Goal: Information Seeking & Learning: Compare options

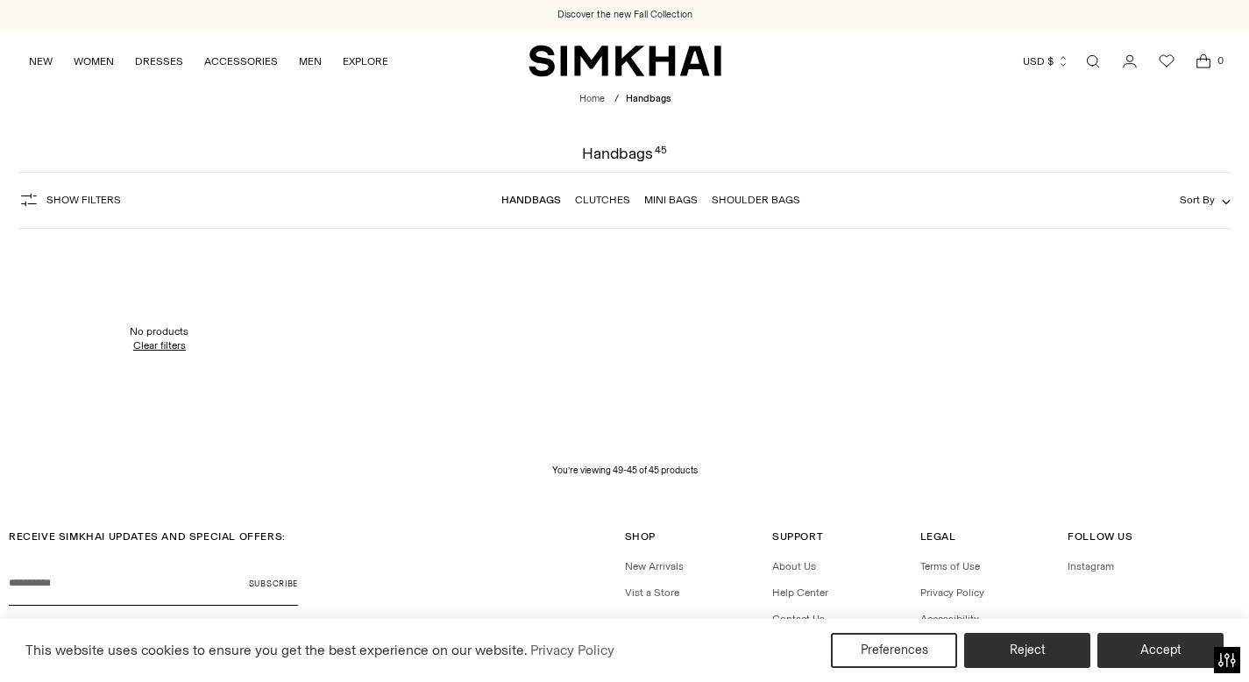
click at [1090, 66] on link "Open search modal" at bounding box center [1093, 61] width 35 height 35
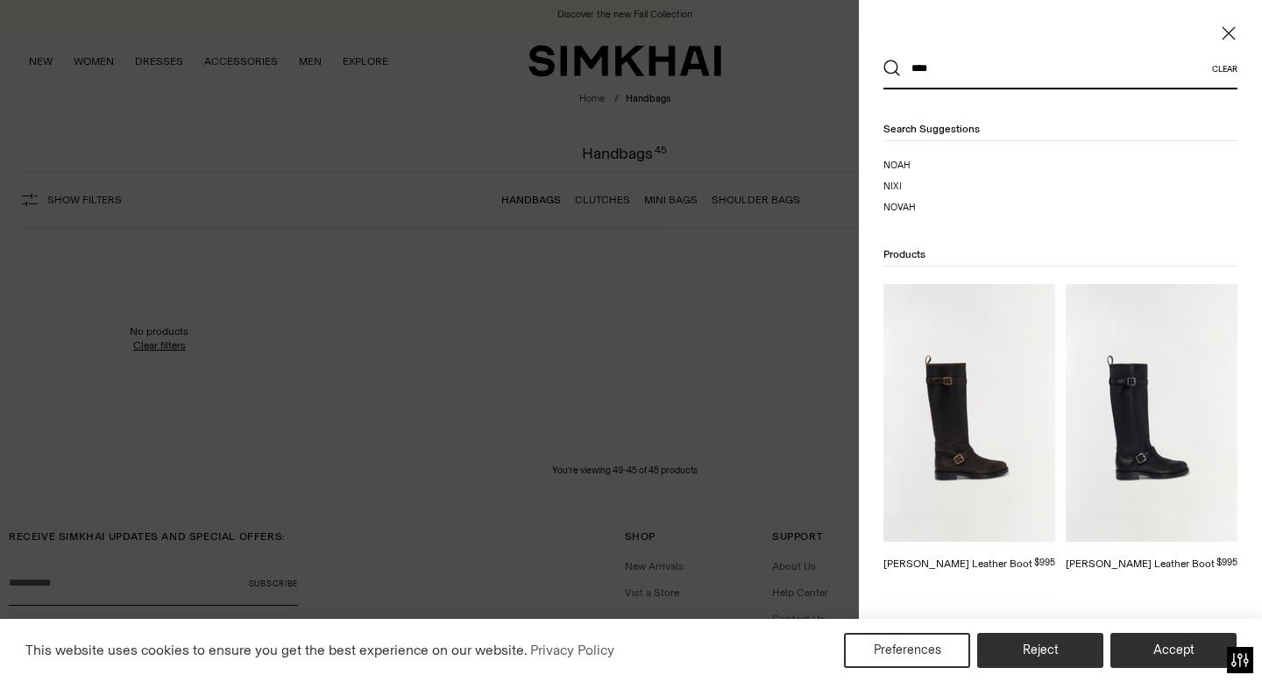
type input "****"
click at [884, 60] on button "Search" at bounding box center [893, 69] width 18 height 18
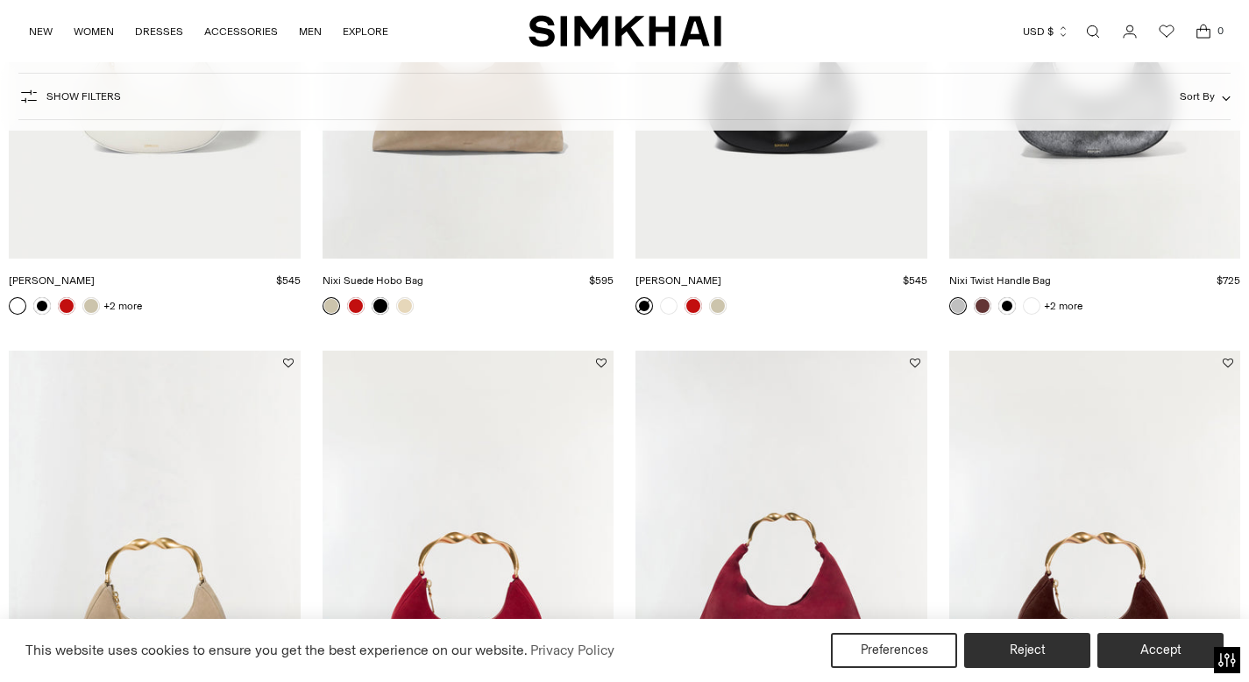
scroll to position [174, 0]
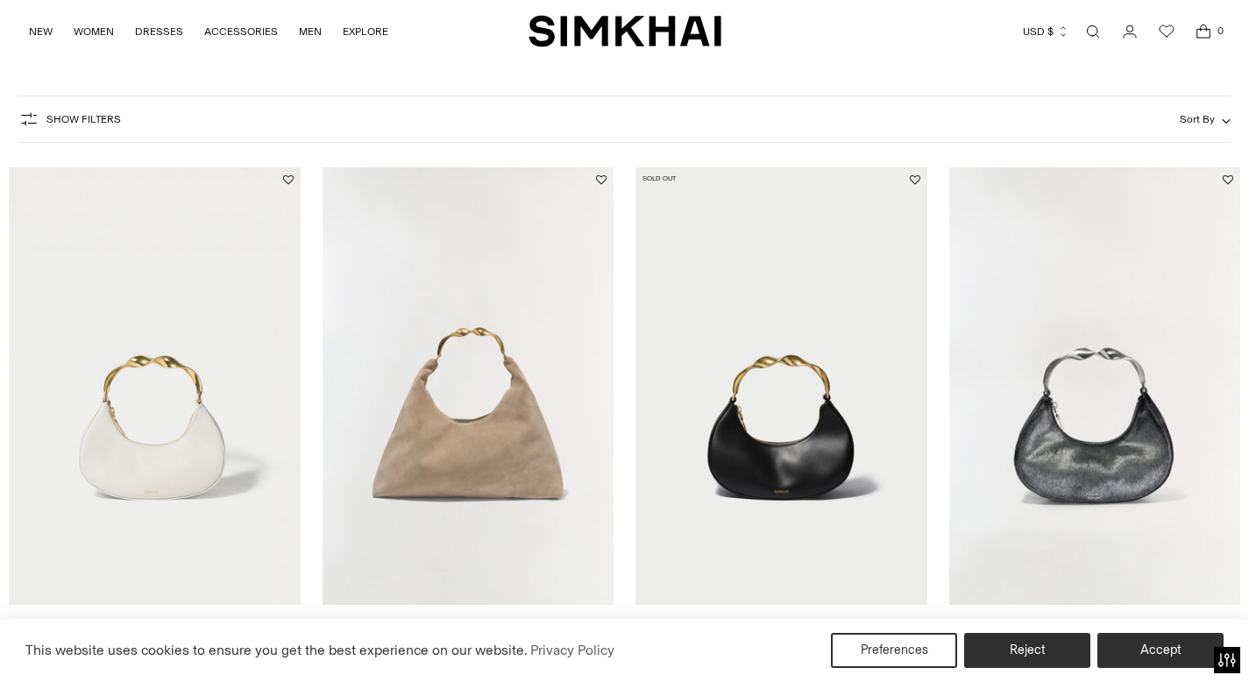
click at [1021, 621] on link "Nixi Twist Handle Bag" at bounding box center [1000, 627] width 102 height 12
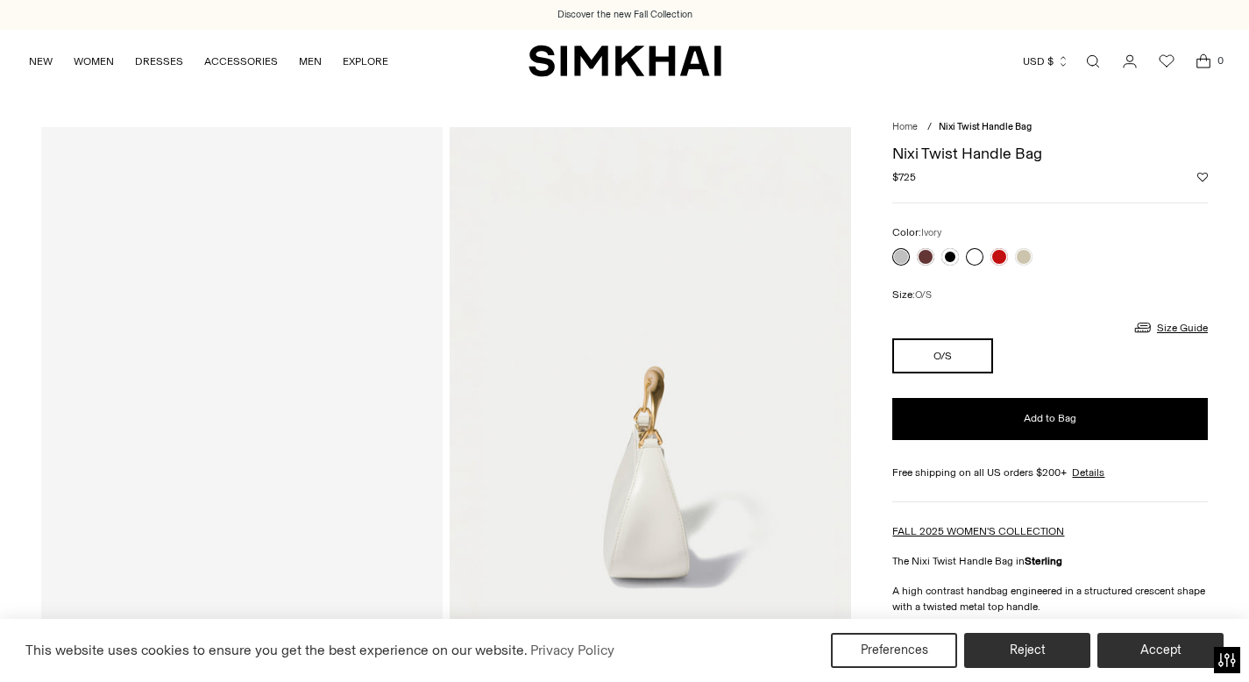
click at [980, 258] on link at bounding box center [975, 257] width 18 height 18
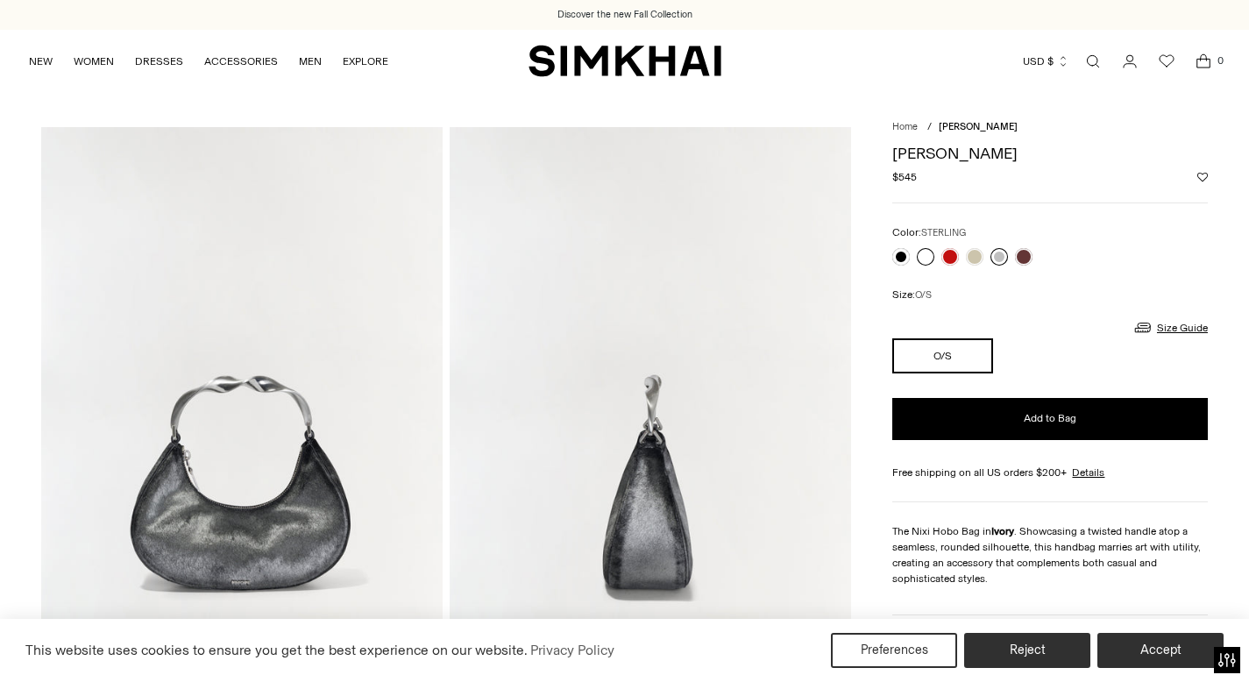
click at [1001, 259] on link at bounding box center [1000, 257] width 18 height 18
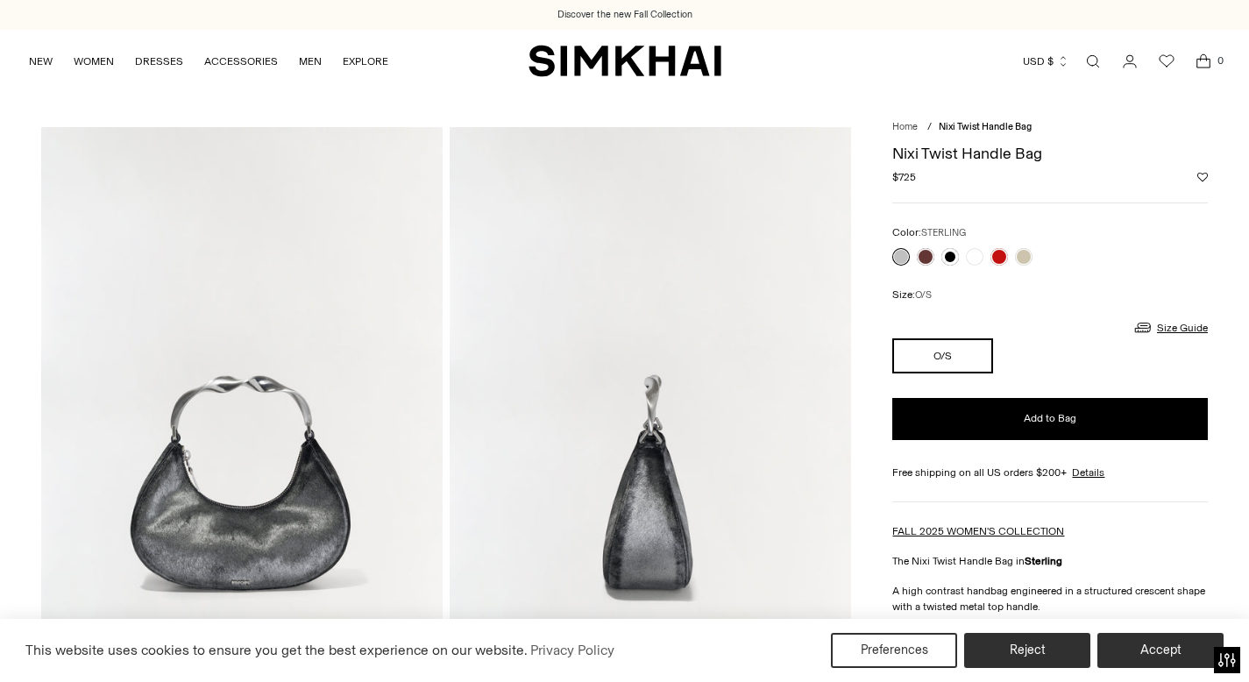
scroll to position [224, 0]
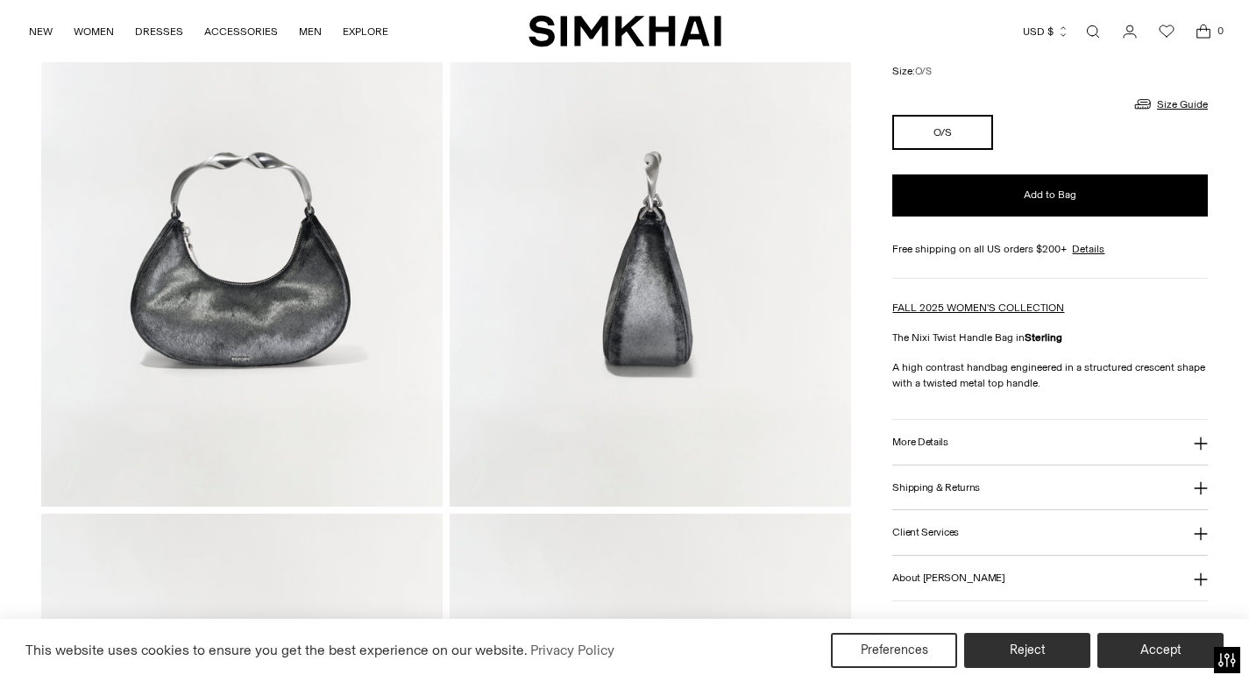
click at [975, 444] on button "More Details" at bounding box center [1050, 442] width 316 height 45
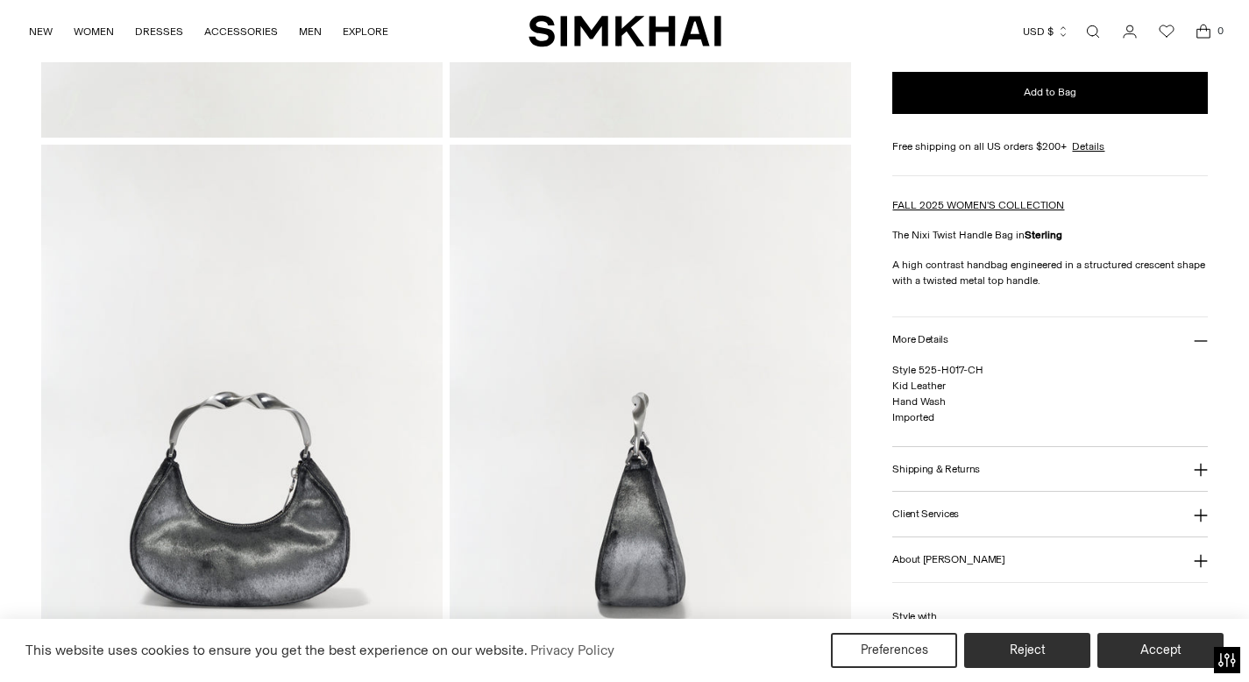
scroll to position [572, 0]
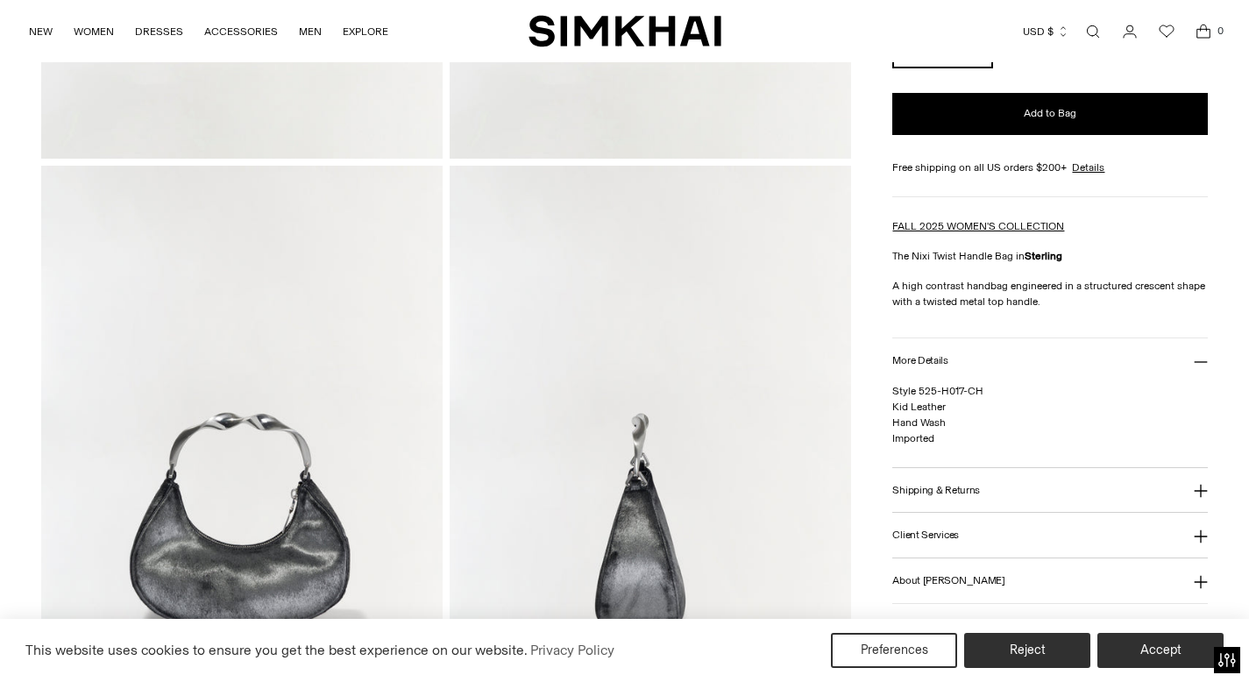
click at [1096, 33] on link "Open search modal" at bounding box center [1093, 31] width 35 height 35
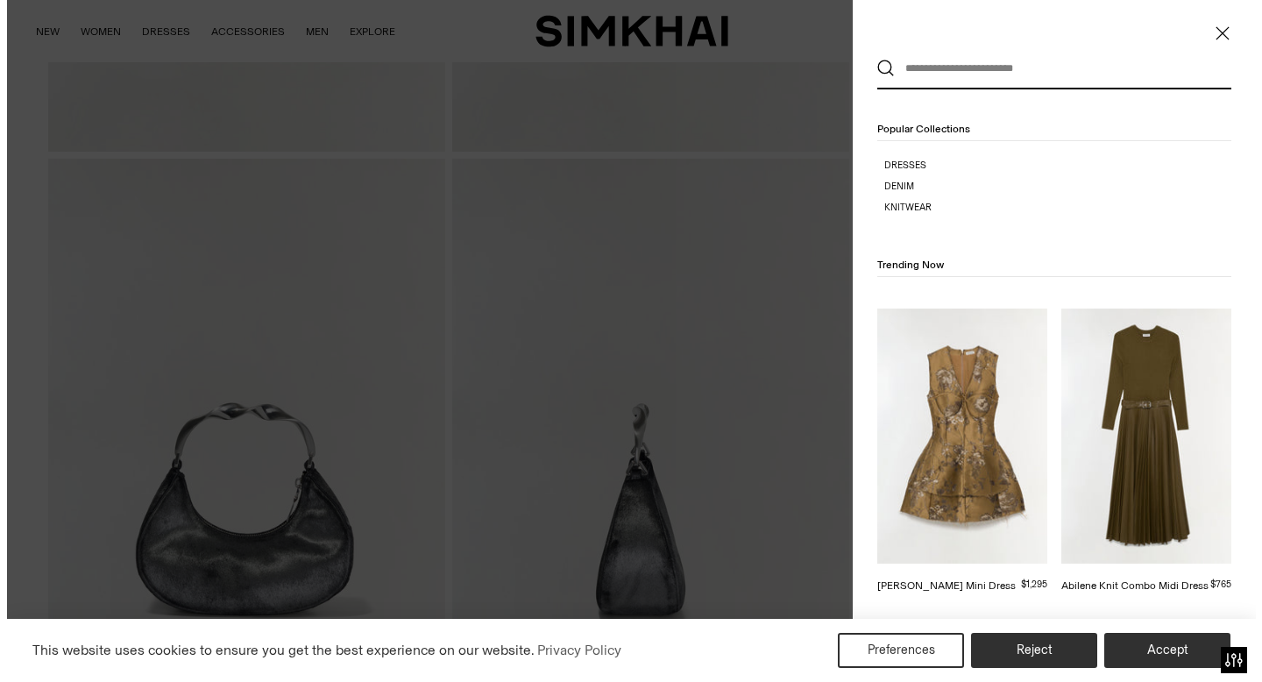
scroll to position [0, 0]
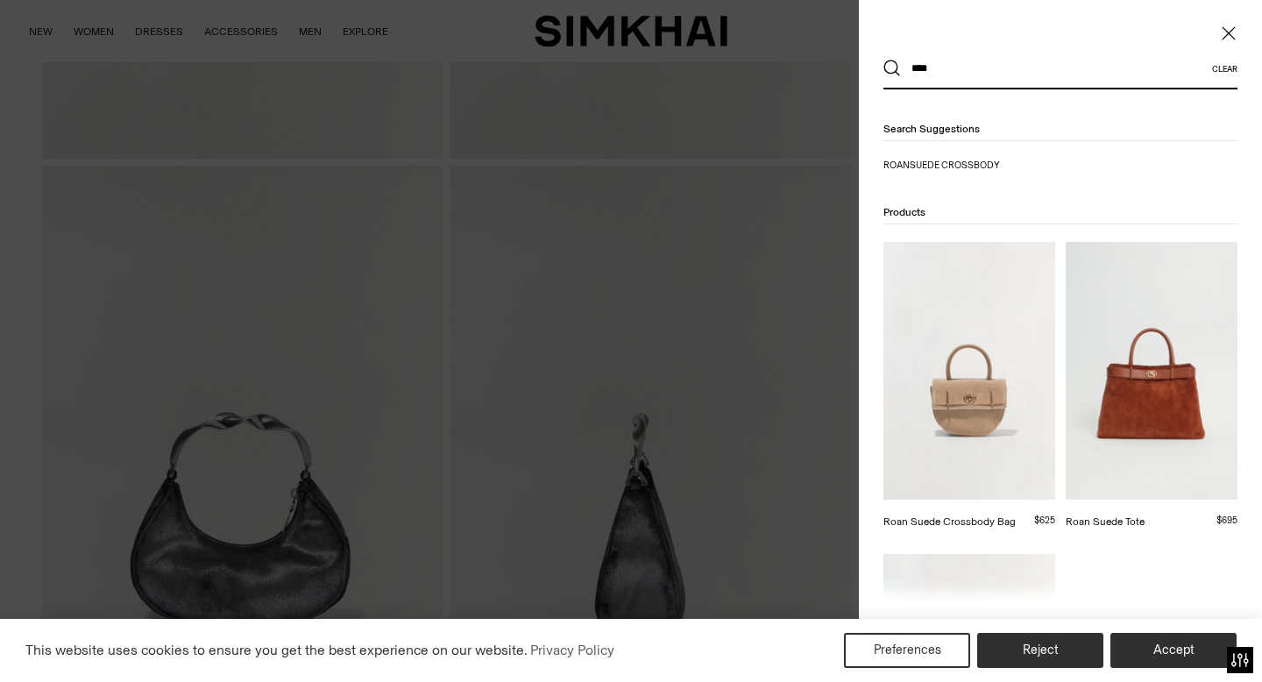
type input "****"
click at [884, 60] on button "Search" at bounding box center [893, 69] width 18 height 18
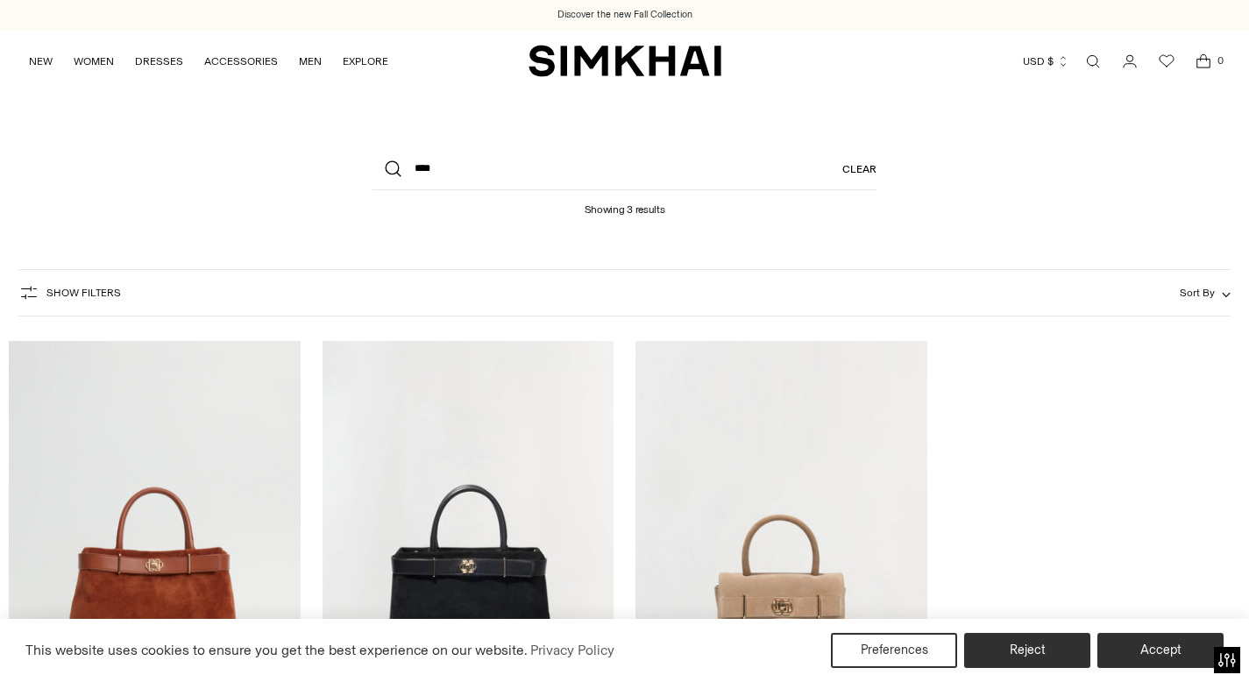
scroll to position [329, 0]
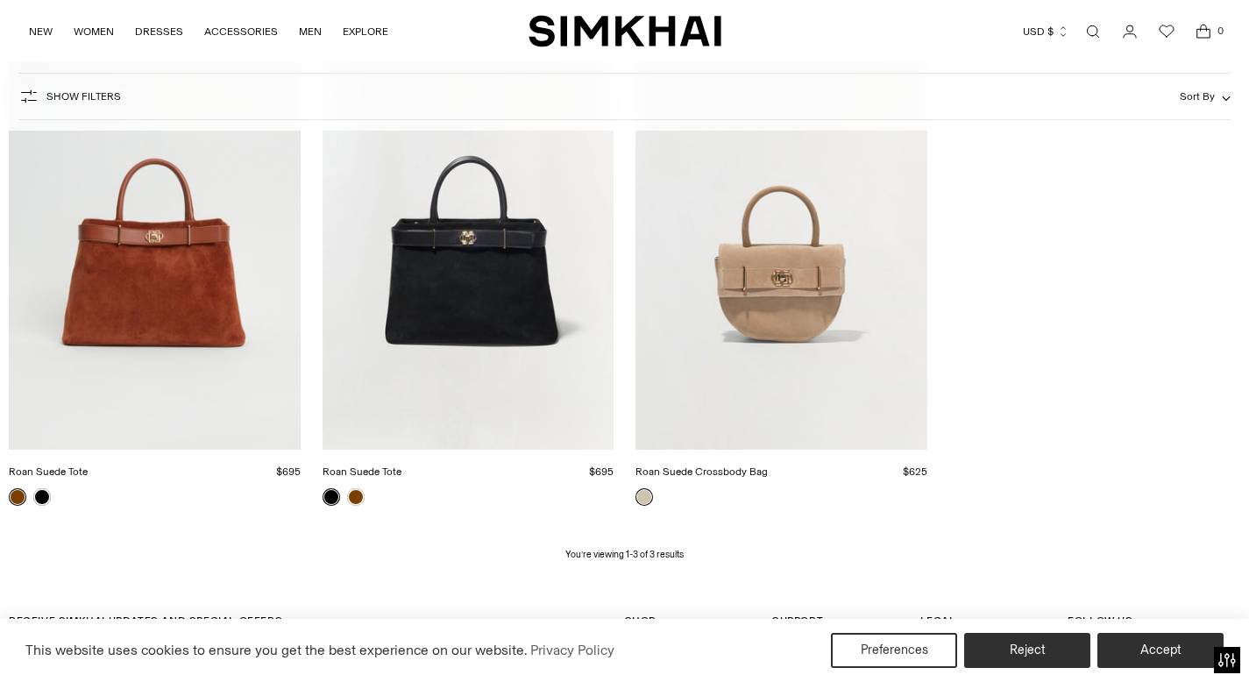
click at [723, 465] on link "Roan Suede Crossbody Bag" at bounding box center [702, 471] width 132 height 12
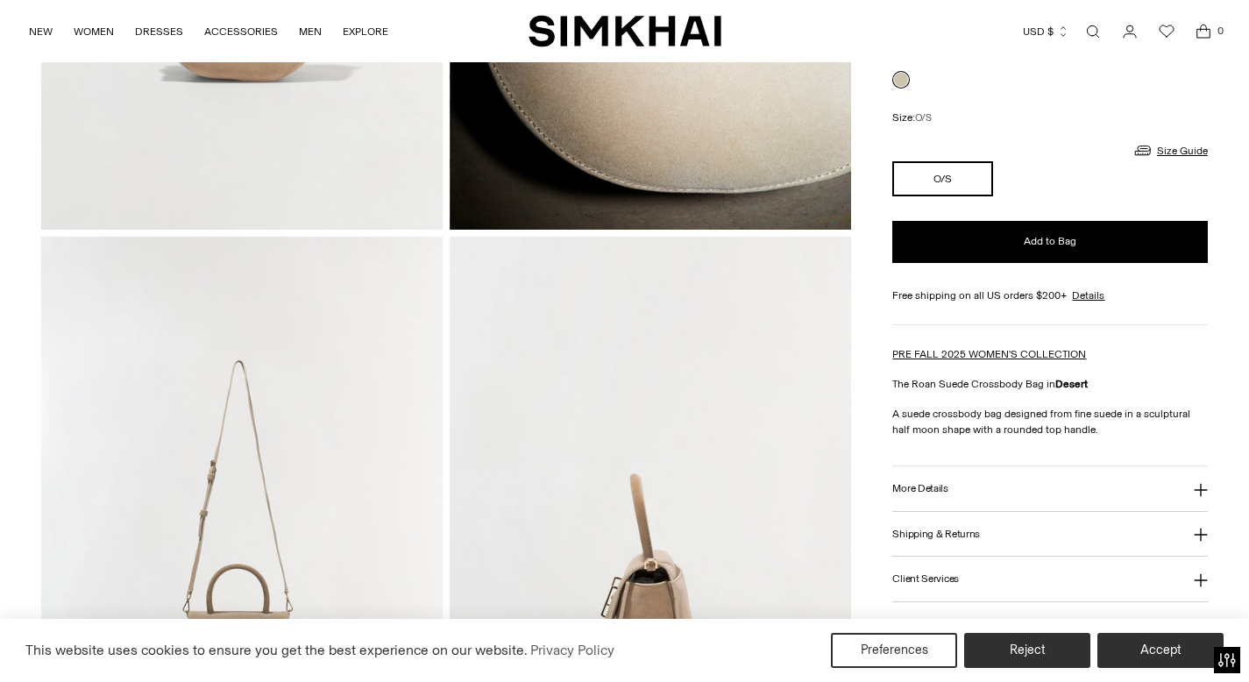
scroll to position [609, 0]
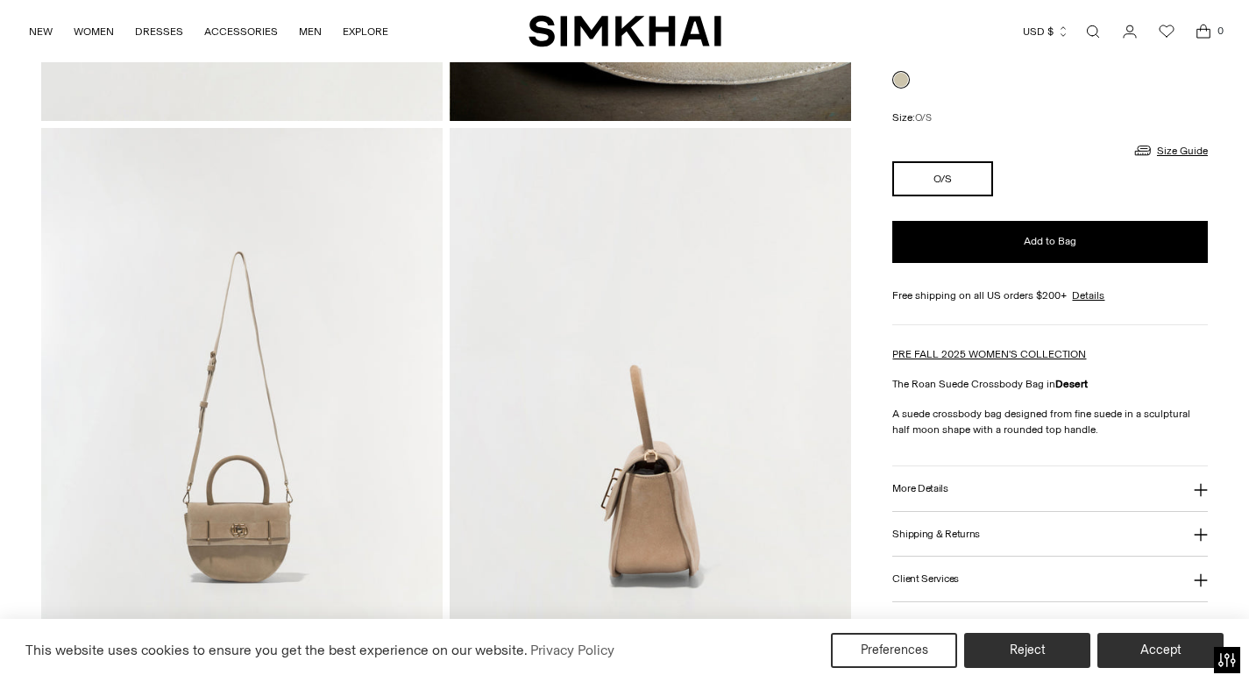
click at [932, 472] on button "More Details" at bounding box center [1050, 488] width 316 height 45
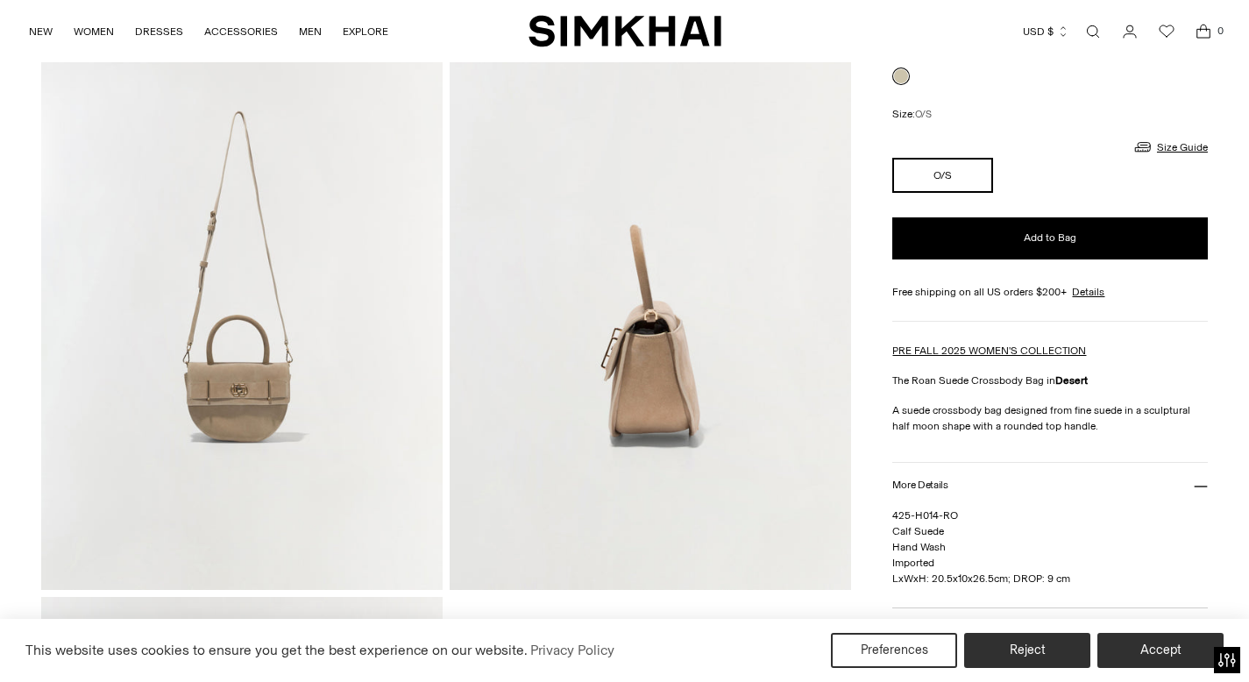
scroll to position [0, 0]
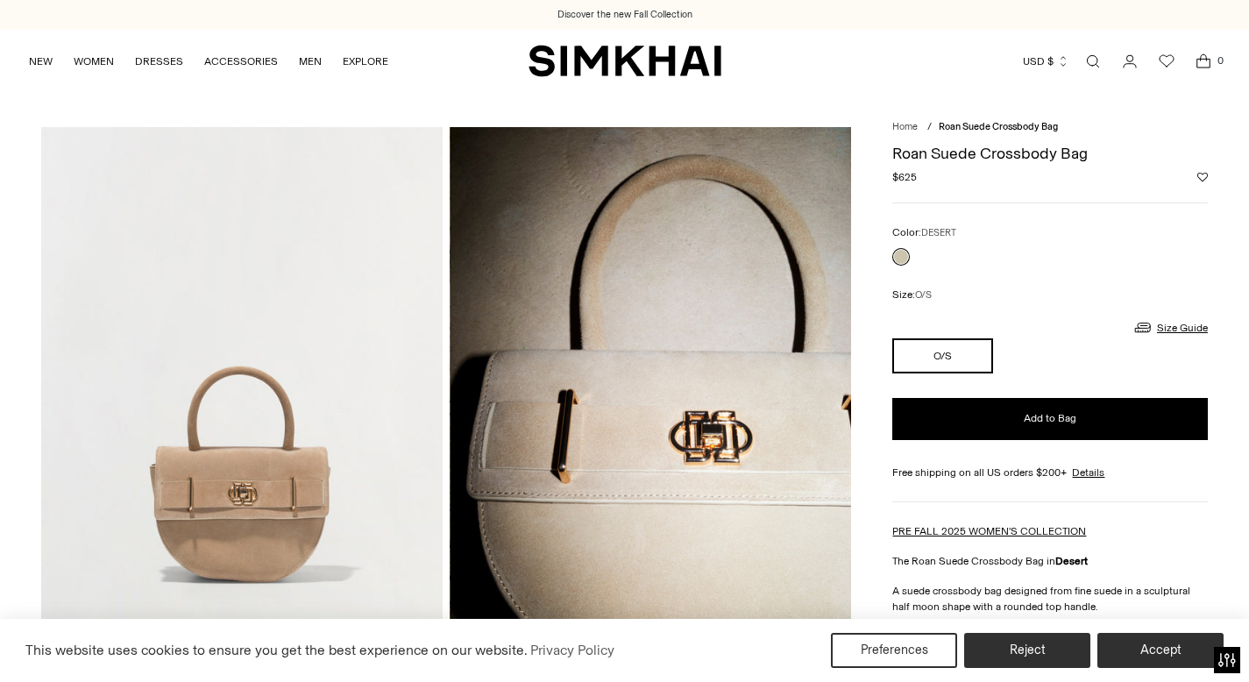
click at [596, 50] on img "SIMKHAI" at bounding box center [625, 61] width 193 height 34
